Goal: Consume media (video, audio)

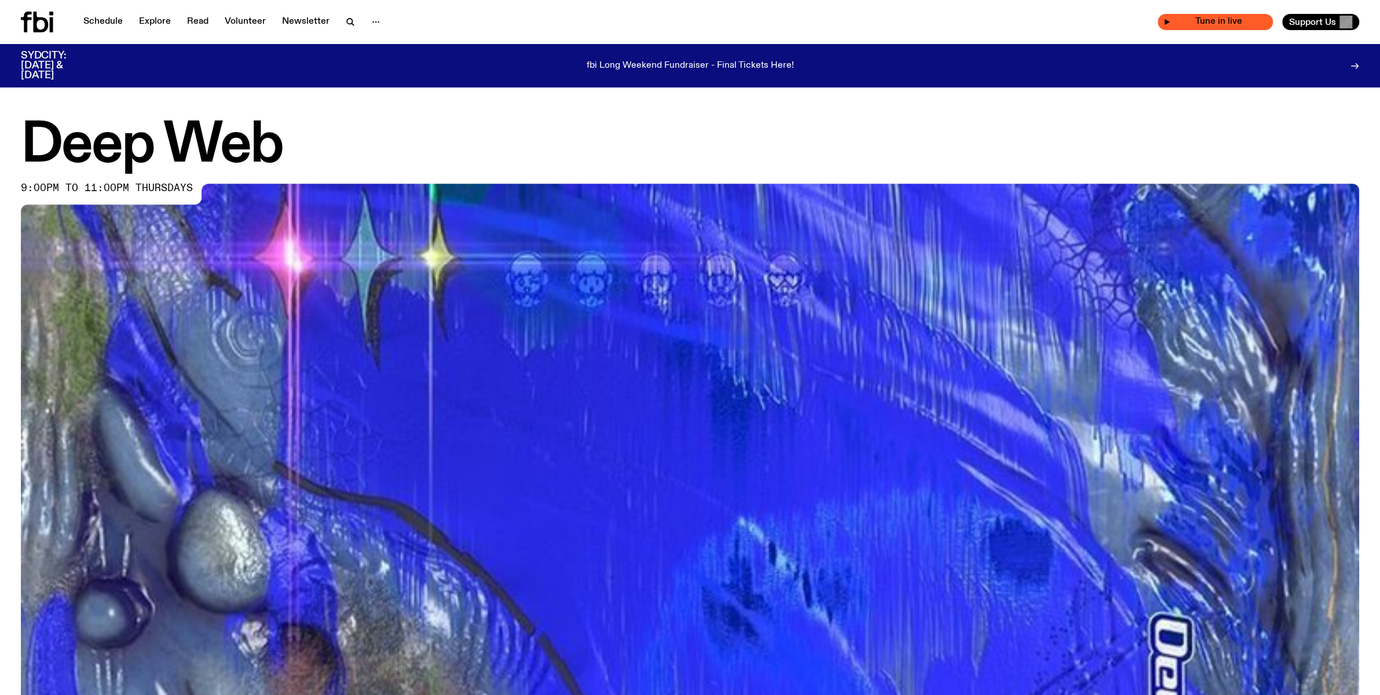
click at [1195, 21] on span "Tune in live" at bounding box center [1218, 21] width 97 height 9
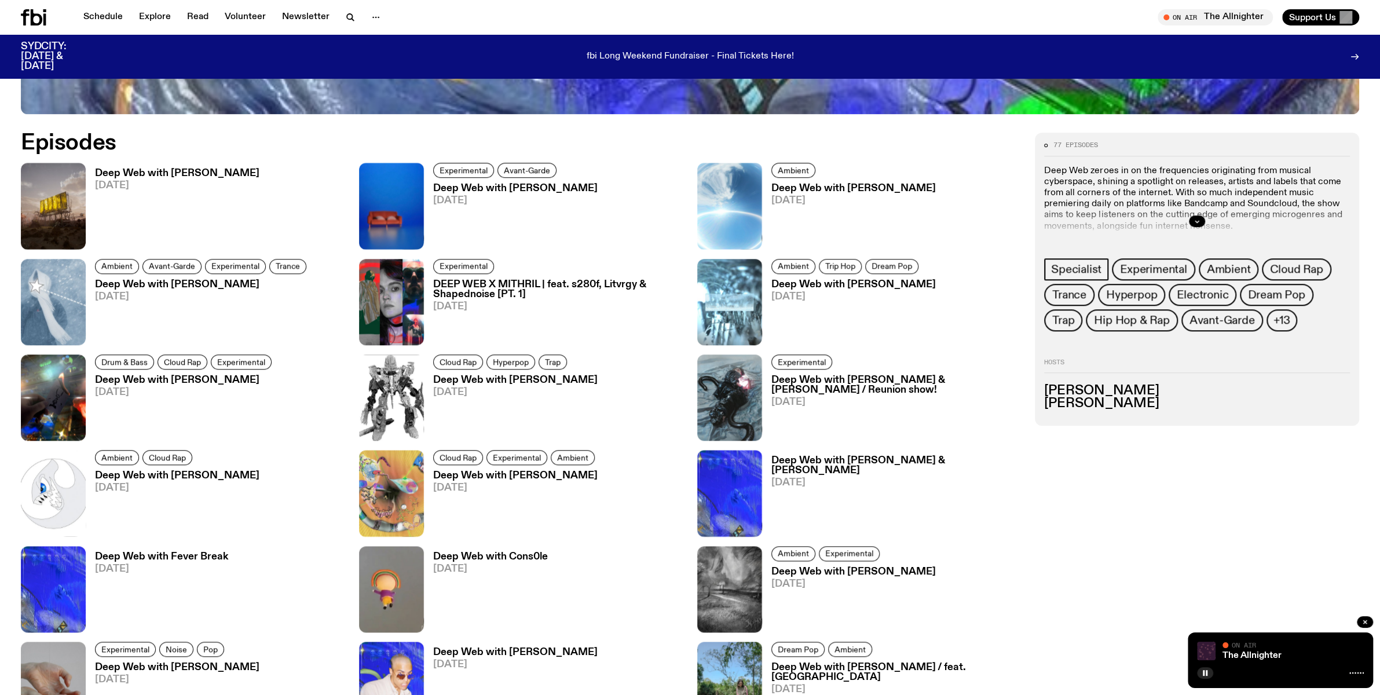
scroll to position [836, 0]
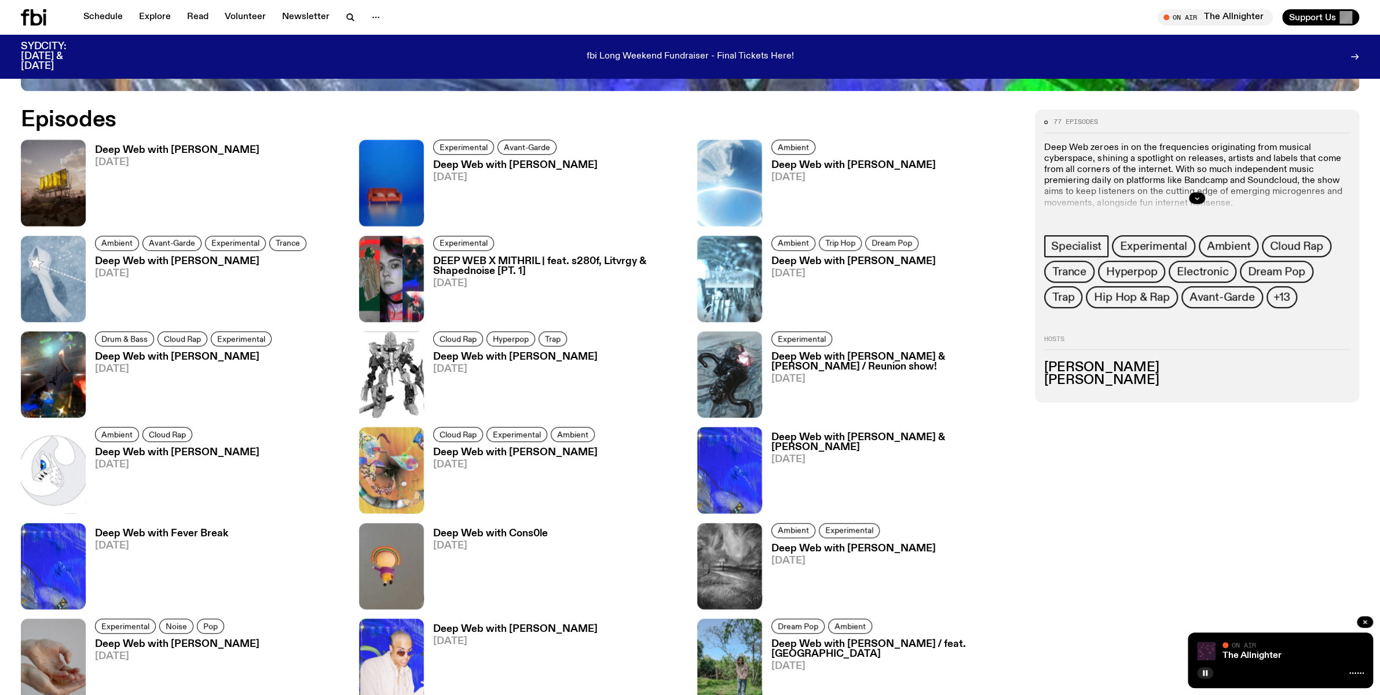
click at [1286, 671] on div at bounding box center [1280, 672] width 167 height 14
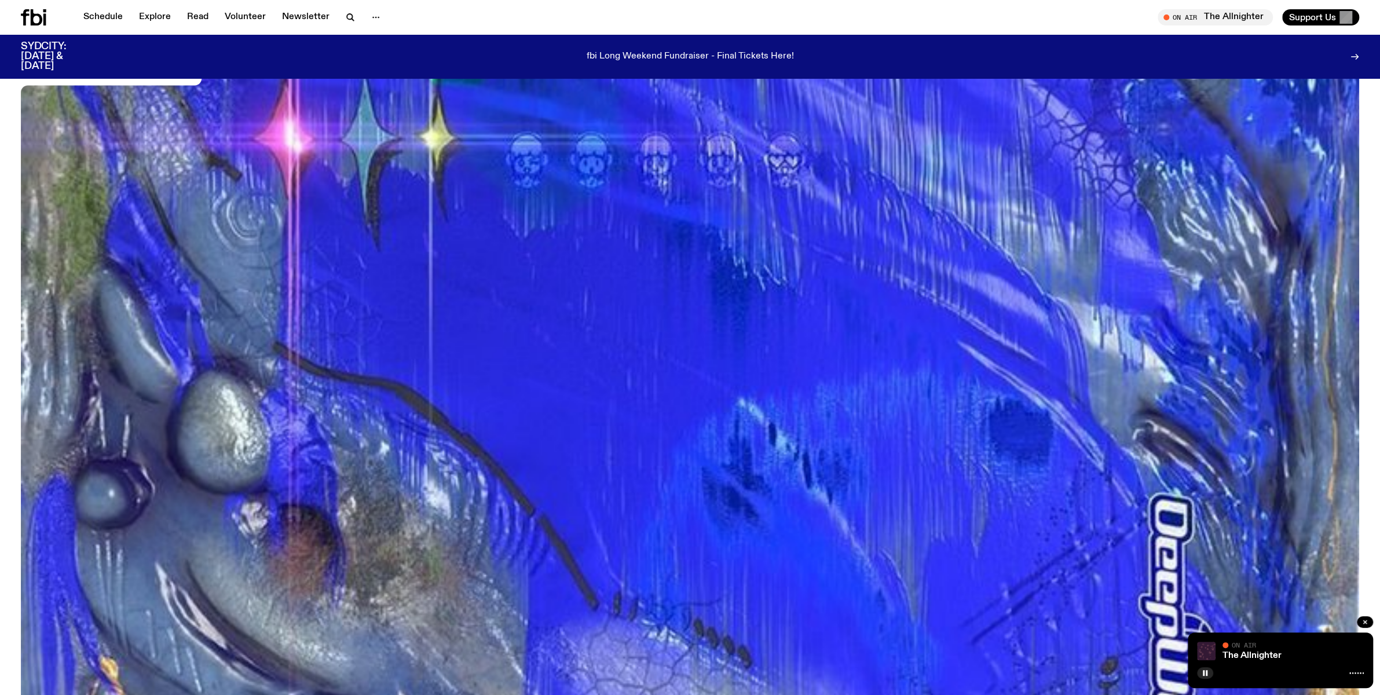
scroll to position [116, 0]
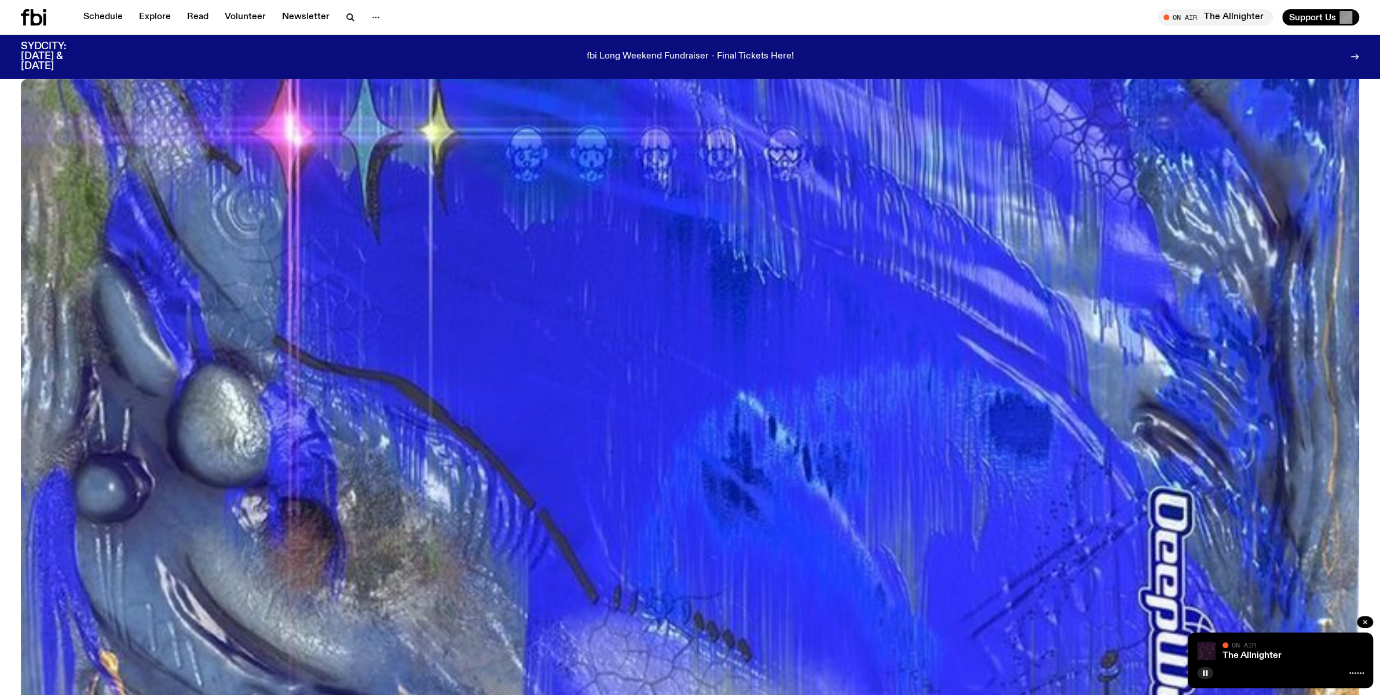
click at [1214, 651] on img at bounding box center [1206, 651] width 19 height 19
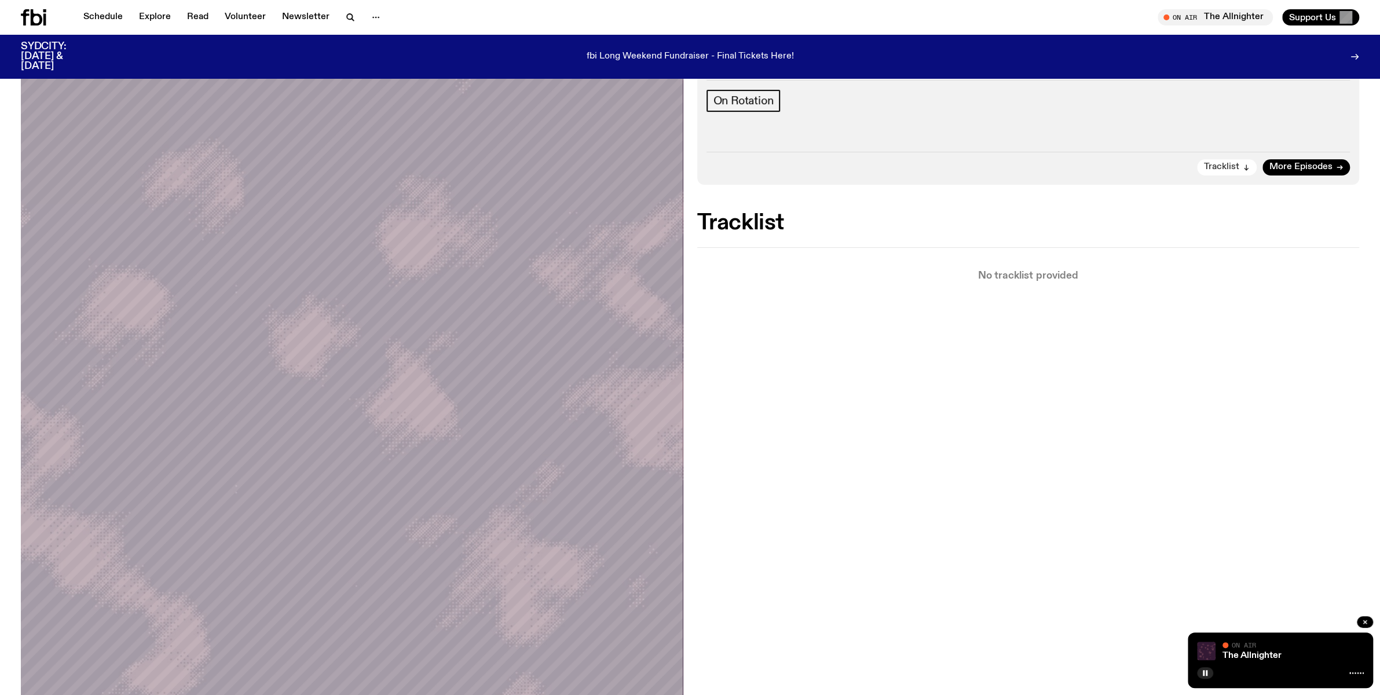
click at [1236, 163] on span "Tracklist" at bounding box center [1221, 167] width 35 height 9
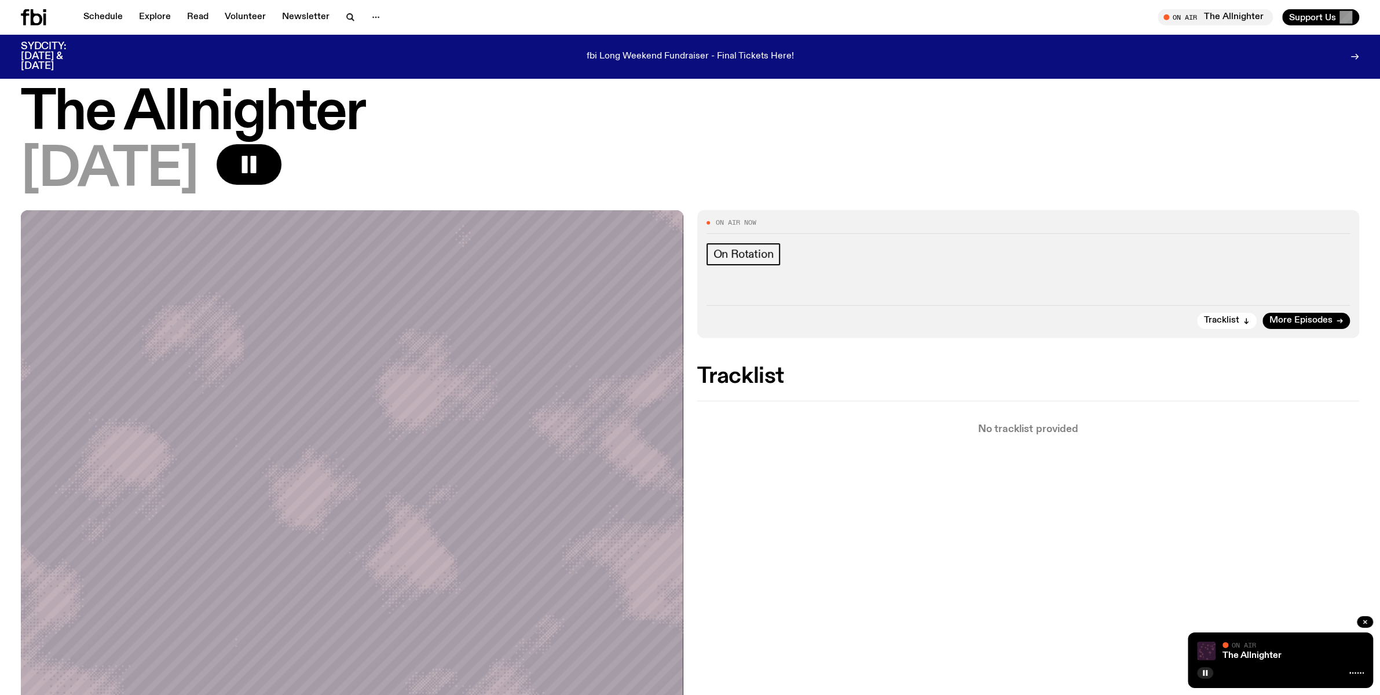
scroll to position [8, 0]
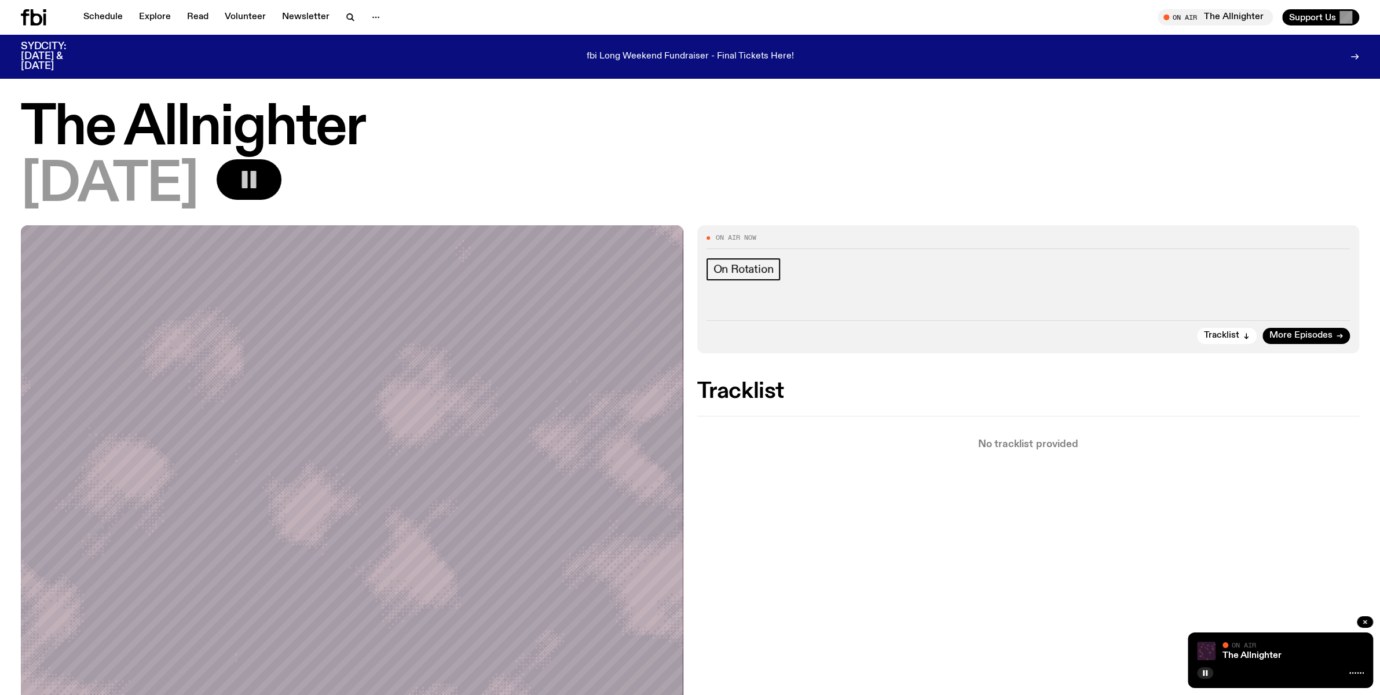
click at [257, 179] on rect "button" at bounding box center [254, 179] width 6 height 17
